Goal: Transaction & Acquisition: Purchase product/service

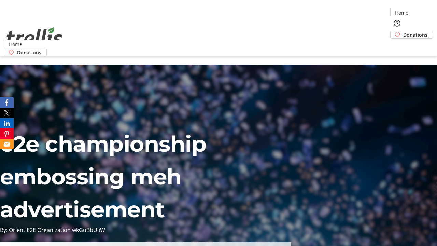
click at [403, 31] on span "Donations" at bounding box center [415, 34] width 24 height 7
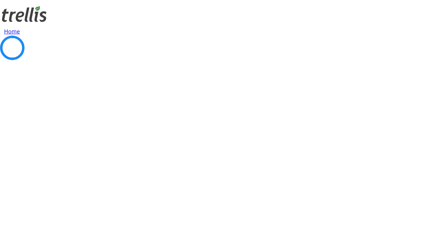
select select "CA"
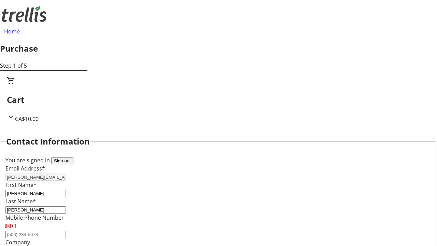
type input "[STREET_ADDRESS][PERSON_NAME]"
type input "Kelowna"
select select "BC"
type input "Kelowna"
type input "V1Y 0C2"
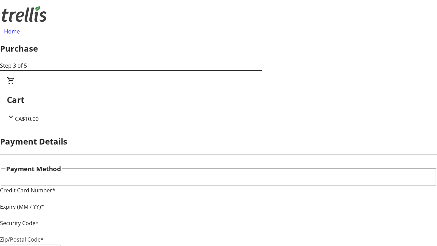
type input "V1Y 0C2"
